Goal: Task Accomplishment & Management: Complete application form

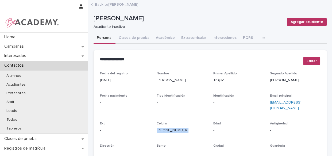
click at [115, 3] on link "Back to [PERSON_NAME]" at bounding box center [116, 4] width 43 height 6
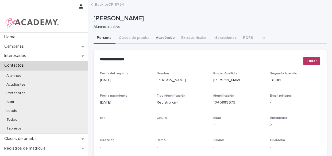
click at [166, 36] on button "Académico" at bounding box center [165, 38] width 25 height 11
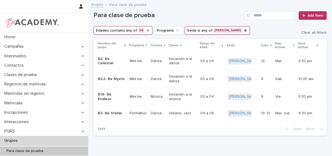
click at [146, 29] on icon "Edades" at bounding box center [148, 30] width 4 height 4
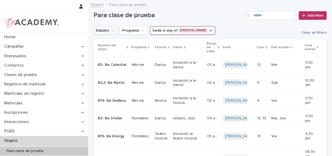
click at [209, 31] on icon "Sede" at bounding box center [211, 30] width 4 height 4
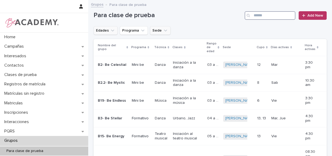
click at [268, 19] on input "Search" at bounding box center [270, 15] width 51 height 9
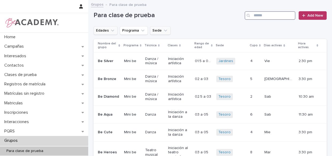
click at [269, 16] on input "Search" at bounding box center [270, 15] width 51 height 9
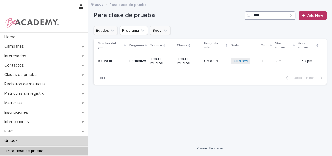
type input "****"
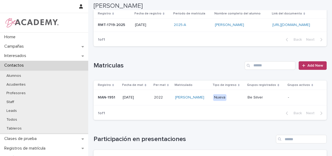
scroll to position [89, 0]
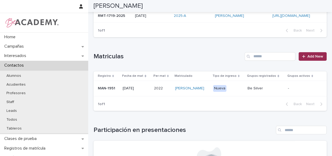
click at [310, 58] on span "Add New" at bounding box center [316, 57] width 16 height 4
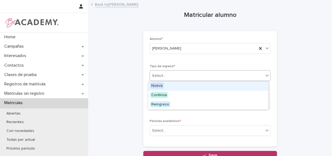
click at [164, 75] on div "Select..." at bounding box center [207, 75] width 114 height 9
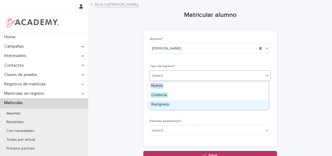
click at [175, 104] on div "Reingreso" at bounding box center [208, 104] width 120 height 9
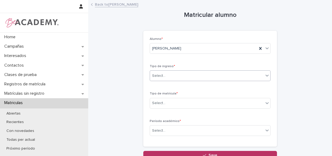
click at [175, 104] on div "Select..." at bounding box center [207, 103] width 114 height 9
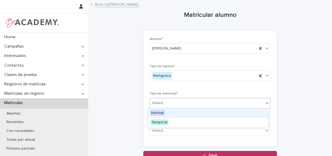
click at [176, 112] on div "Normal" at bounding box center [208, 113] width 120 height 9
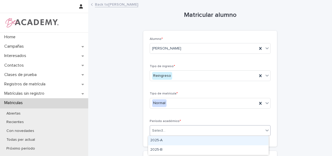
click at [182, 131] on div "Select..." at bounding box center [207, 130] width 114 height 9
click at [177, 141] on div "2025-A" at bounding box center [208, 140] width 120 height 9
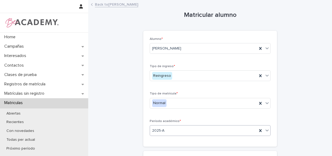
scroll to position [73, 0]
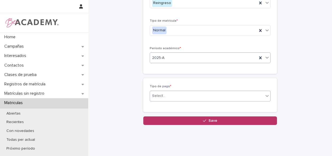
click at [167, 94] on div "Select..." at bounding box center [207, 95] width 114 height 9
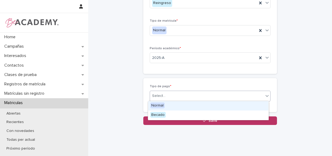
click at [174, 105] on div "Normal" at bounding box center [208, 105] width 120 height 9
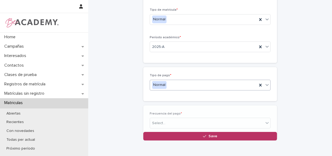
scroll to position [92, 0]
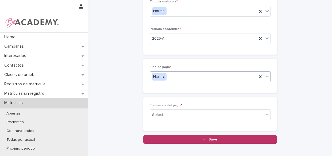
click at [181, 107] on div "Frecuencia del pago * Select..." at bounding box center [210, 114] width 121 height 21
click at [183, 114] on div "Select..." at bounding box center [207, 114] width 114 height 9
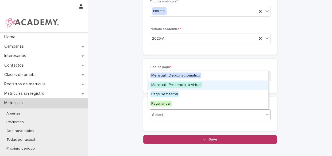
click at [193, 84] on span "Mensual | Presencial o virtual" at bounding box center [176, 85] width 52 height 6
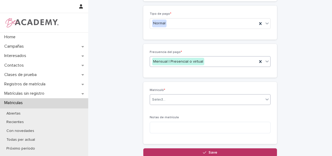
scroll to position [150, 0]
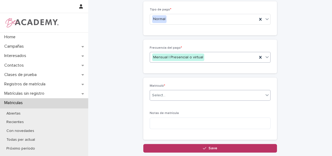
click at [193, 95] on div "Select..." at bounding box center [207, 95] width 114 height 9
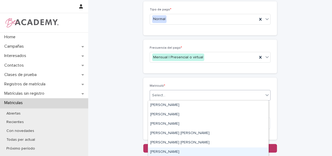
click at [186, 151] on div "[PERSON_NAME]" at bounding box center [208, 151] width 120 height 9
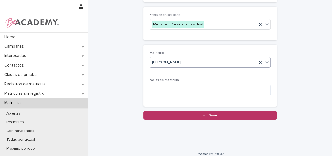
scroll to position [187, 0]
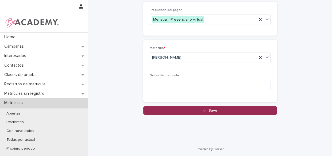
click at [201, 111] on button "Save" at bounding box center [210, 110] width 134 height 9
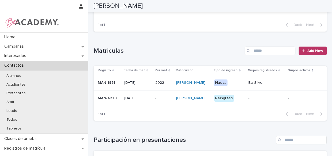
scroll to position [111, 0]
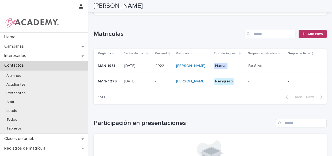
click at [212, 89] on td "[PERSON_NAME]" at bounding box center [193, 82] width 38 height 16
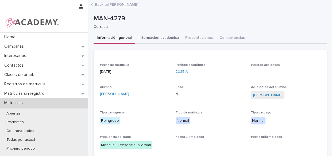
click at [159, 39] on button "Información académica" at bounding box center [158, 38] width 47 height 11
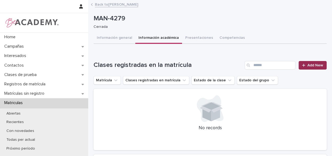
click at [312, 67] on link "Add New" at bounding box center [313, 65] width 28 height 9
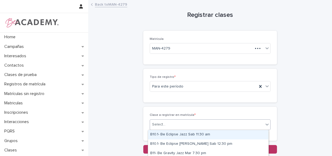
click at [172, 123] on div "Select..." at bounding box center [207, 124] width 114 height 9
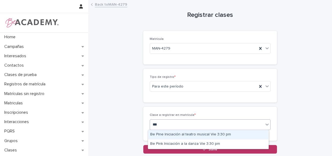
type input "****"
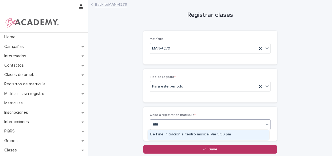
click at [185, 133] on div "Be Pine Iniciación al teatro musical Vie 3:30 pm" at bounding box center [208, 134] width 120 height 9
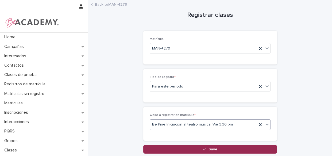
click at [190, 149] on button "Save" at bounding box center [210, 149] width 134 height 9
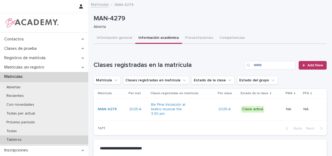
scroll to position [48, 0]
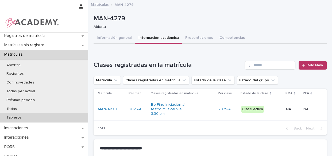
click at [26, 119] on div "Tableros" at bounding box center [44, 117] width 88 height 9
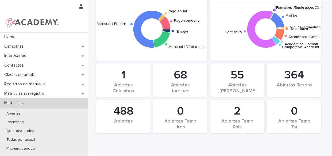
scroll to position [497, 0]
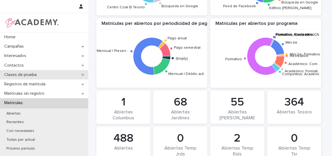
click at [28, 72] on p "Clases de prueba" at bounding box center [21, 74] width 39 height 5
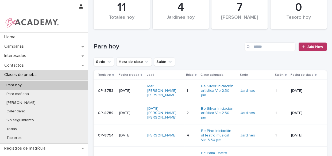
scroll to position [67, 0]
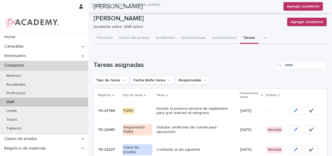
scroll to position [34, 0]
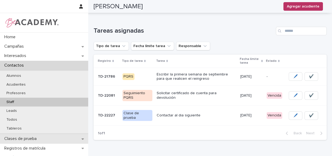
click at [26, 141] on p "Clases de prueba" at bounding box center [21, 138] width 39 height 5
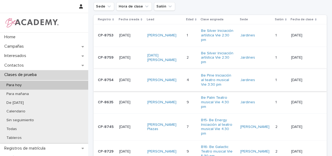
scroll to position [48, 0]
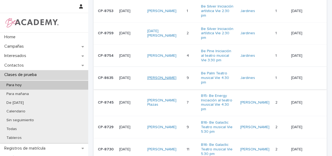
click at [159, 76] on link "[PERSON_NAME]" at bounding box center [161, 78] width 29 height 5
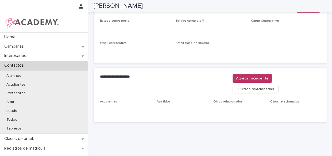
scroll to position [239, 0]
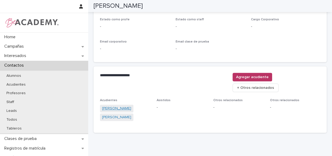
click at [124, 106] on link "[PERSON_NAME]" at bounding box center [116, 109] width 29 height 6
